Goal: Task Accomplishment & Management: Manage account settings

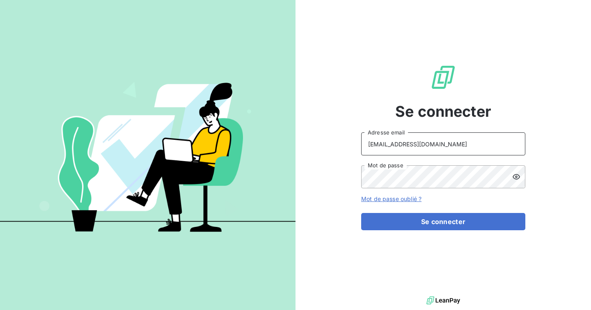
click at [435, 145] on input "[EMAIL_ADDRESS][DOMAIN_NAME]" at bounding box center [443, 143] width 164 height 23
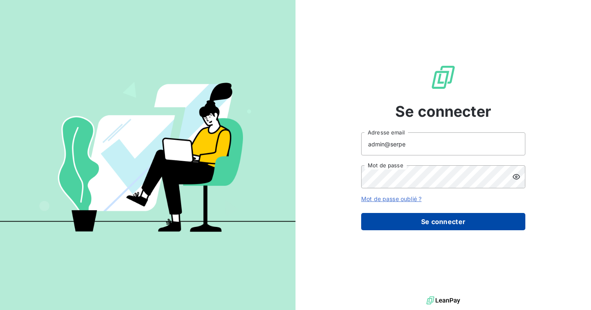
type input "admin@serpe"
click at [427, 225] on button "Se connecter" at bounding box center [443, 221] width 164 height 17
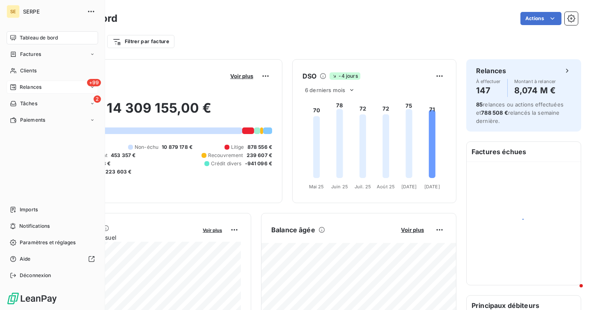
click at [24, 85] on span "Relances" at bounding box center [31, 86] width 22 height 7
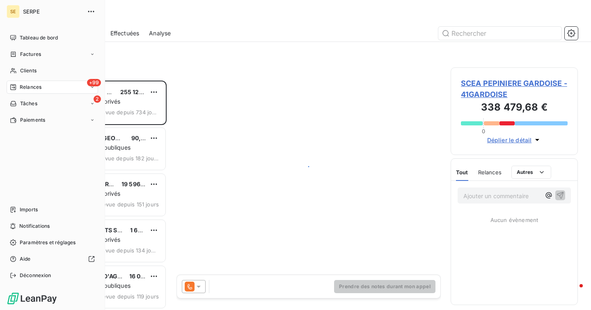
scroll to position [229, 127]
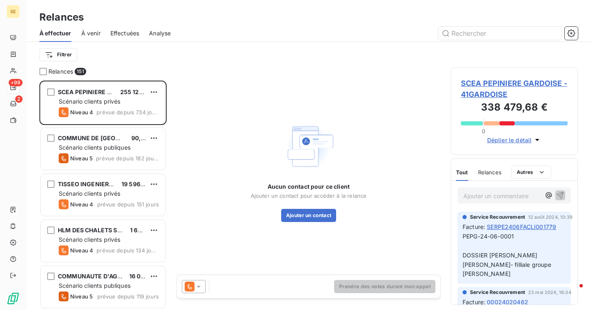
click at [109, 33] on div "À effectuer À venir Effectuées Analyse" at bounding box center [308, 33] width 565 height 17
click at [123, 33] on span "Effectuées" at bounding box center [124, 33] width 29 height 8
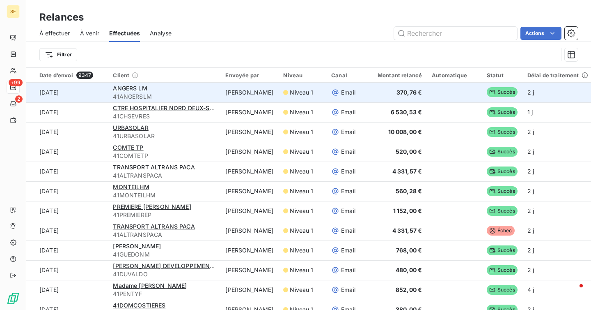
click at [195, 93] on span "41ANGERSLM" at bounding box center [164, 96] width 103 height 8
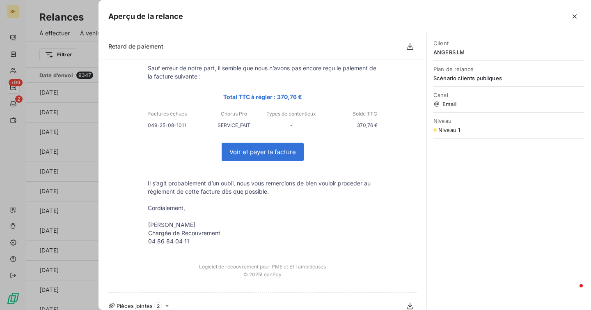
scroll to position [78, 0]
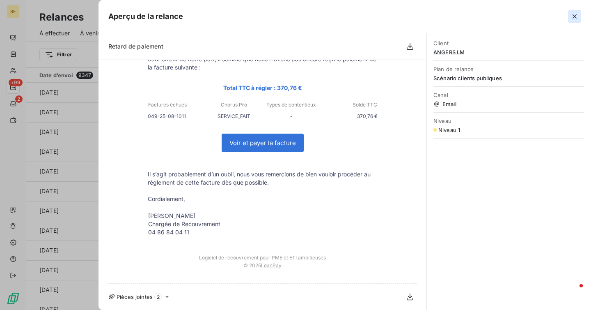
click at [579, 16] on button "button" at bounding box center [574, 16] width 13 height 13
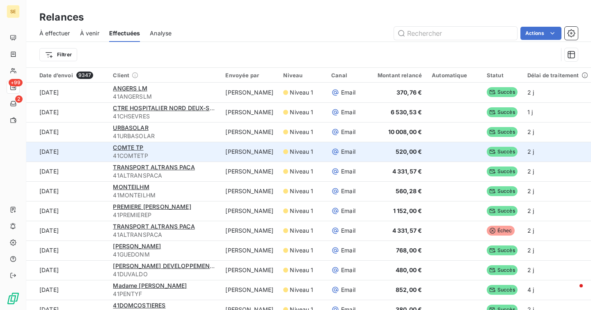
click at [306, 155] on span "Niveau 1" at bounding box center [301, 151] width 23 height 8
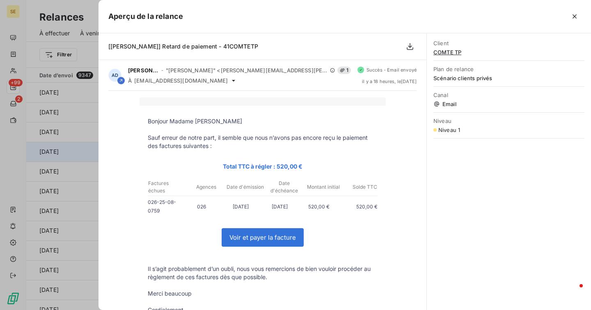
scroll to position [111, 0]
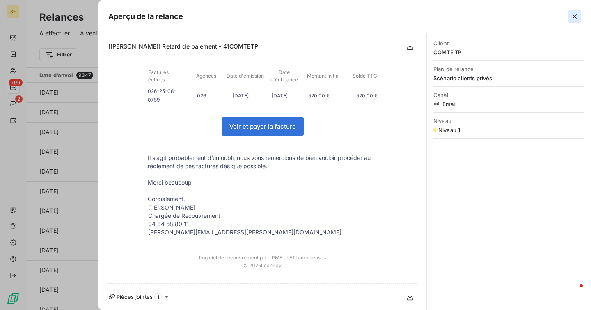
click at [577, 16] on icon "button" at bounding box center [575, 16] width 8 height 8
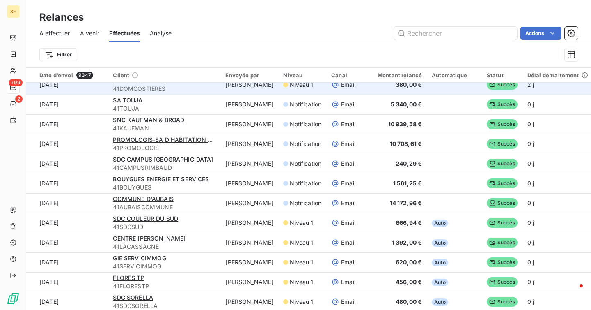
scroll to position [227, 0]
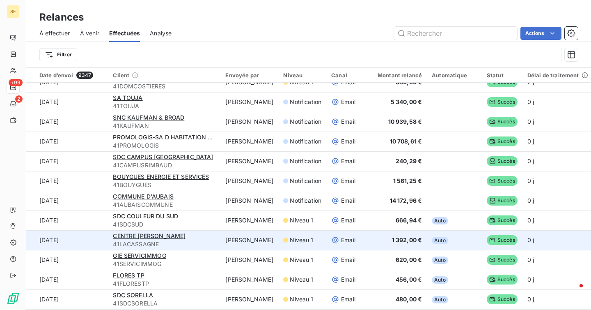
click at [254, 233] on td "[PERSON_NAME]" at bounding box center [250, 240] width 58 height 20
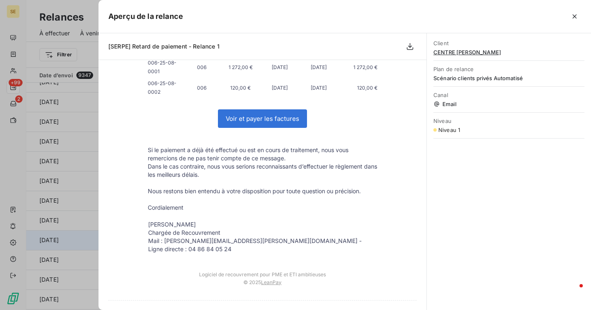
scroll to position [148, 0]
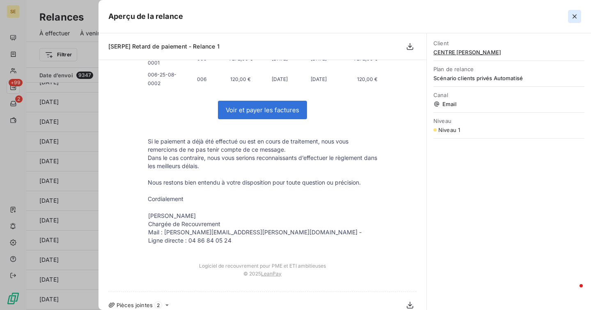
click at [576, 15] on icon "button" at bounding box center [575, 16] width 4 height 4
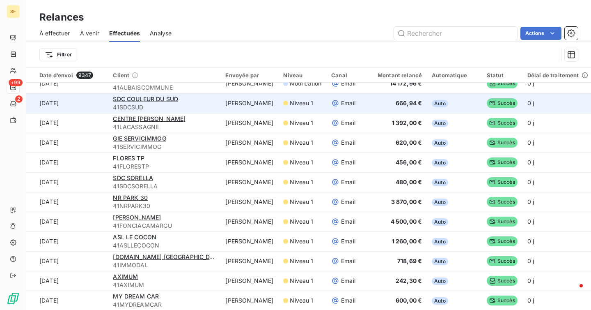
scroll to position [349, 0]
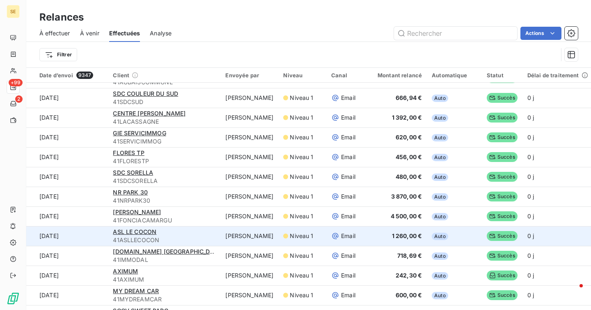
click at [257, 236] on td "[PERSON_NAME]" at bounding box center [250, 236] width 58 height 20
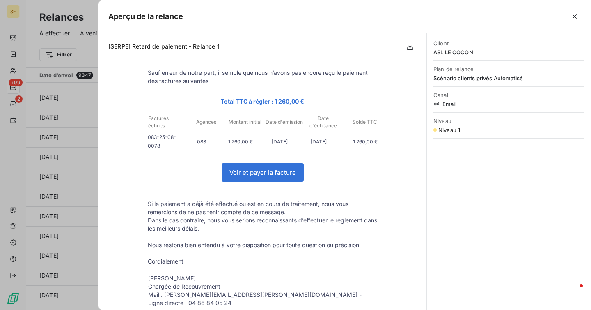
scroll to position [127, 0]
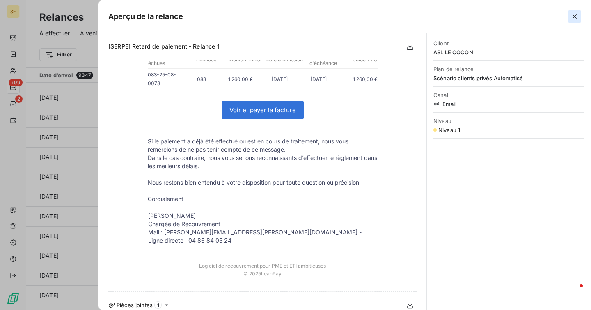
click at [571, 18] on icon "button" at bounding box center [575, 16] width 8 height 8
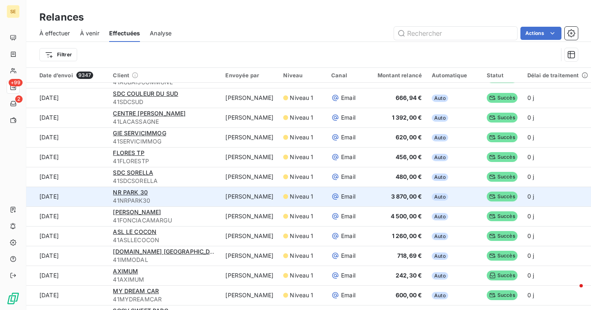
scroll to position [0, 0]
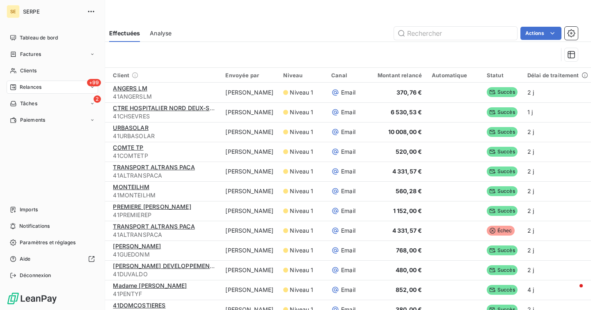
click at [28, 88] on span "Relances" at bounding box center [31, 86] width 22 height 7
click at [36, 278] on span "Déconnexion" at bounding box center [36, 274] width 32 height 7
